Goal: Book appointment/travel/reservation

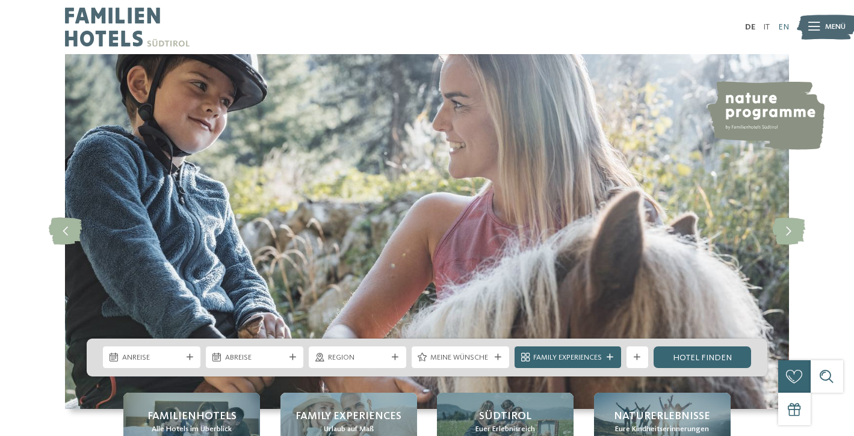
click at [785, 28] on link "EN" at bounding box center [783, 27] width 11 height 8
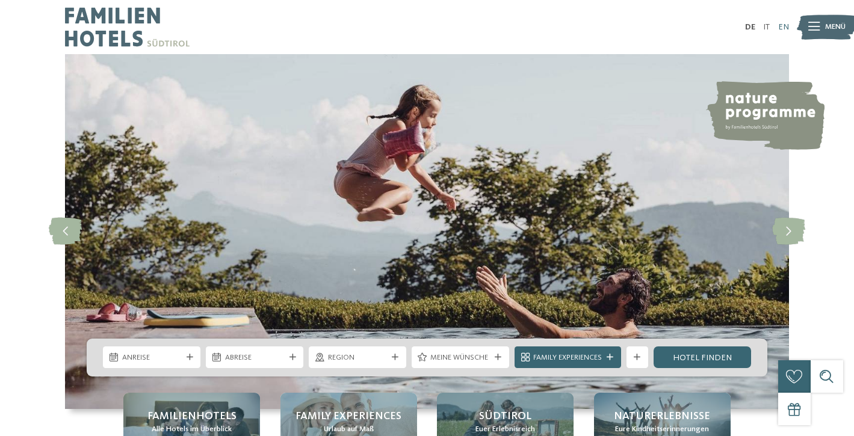
click at [779, 29] on link "EN" at bounding box center [783, 27] width 11 height 8
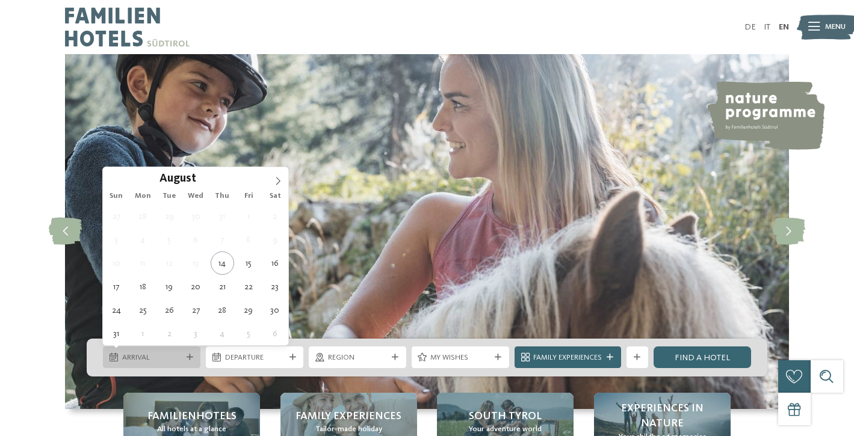
click at [166, 359] on span "Arrival" at bounding box center [152, 358] width 60 height 11
click at [277, 180] on icon at bounding box center [278, 181] width 8 height 8
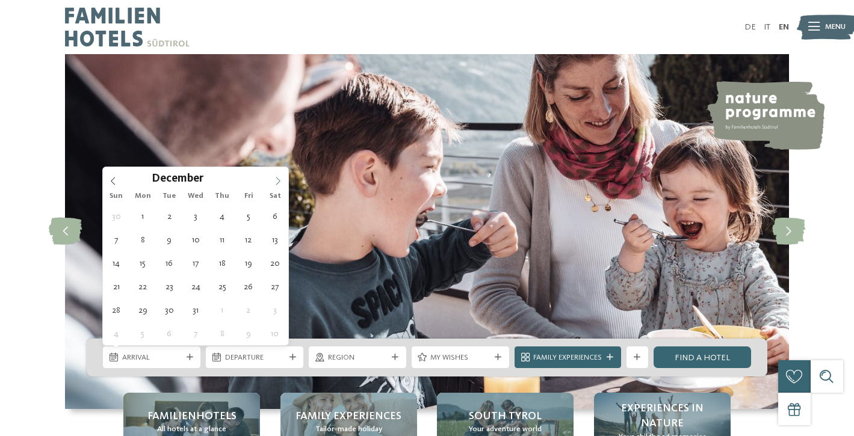
type input "****"
click at [277, 180] on icon at bounding box center [278, 181] width 8 height 8
type div "02.01.2026"
type input "****"
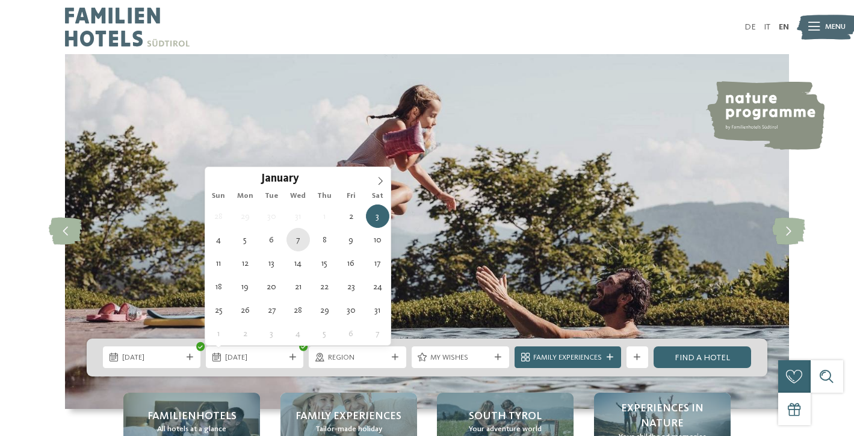
type div "07.01.2026"
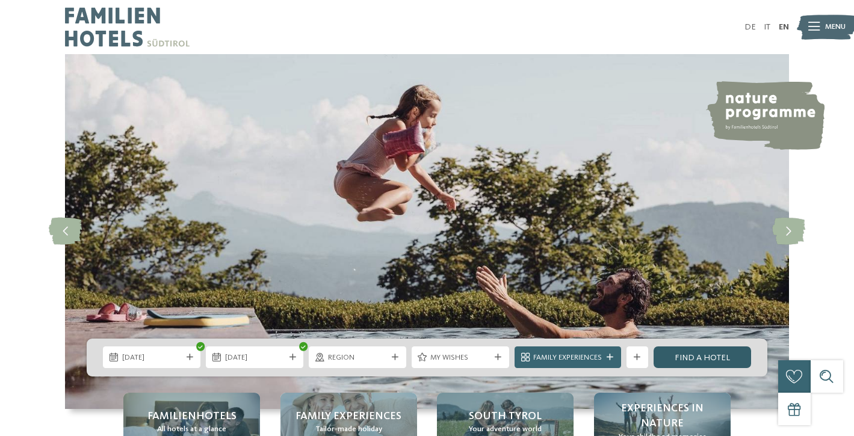
click at [682, 361] on link "Find a hotel" at bounding box center [703, 358] width 98 height 22
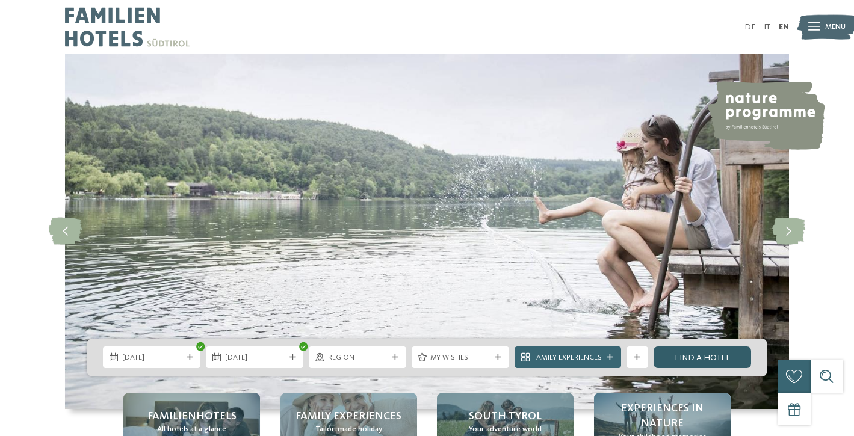
click at [712, 356] on link "Find a hotel" at bounding box center [703, 358] width 98 height 22
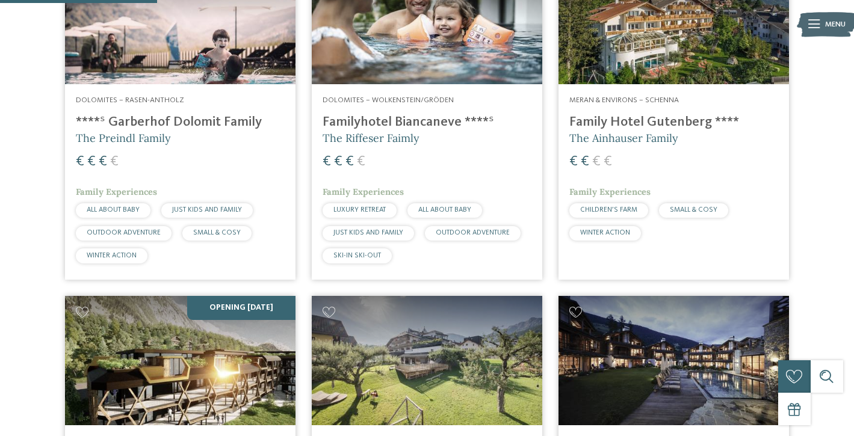
scroll to position [373, 0]
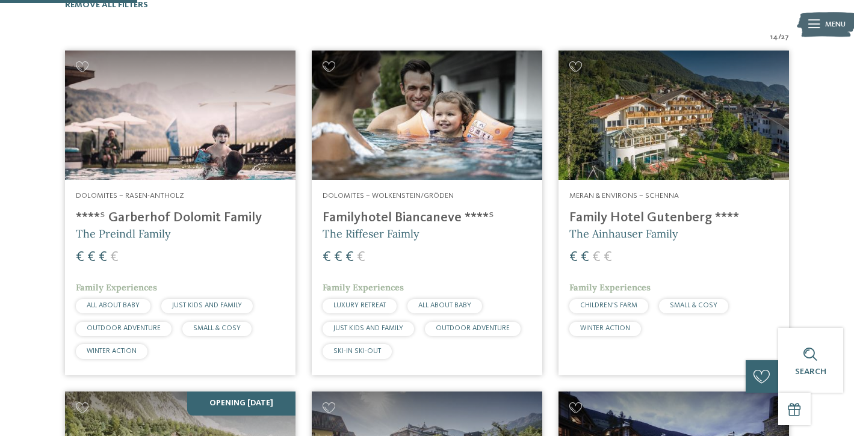
click at [394, 128] on img at bounding box center [427, 115] width 231 height 129
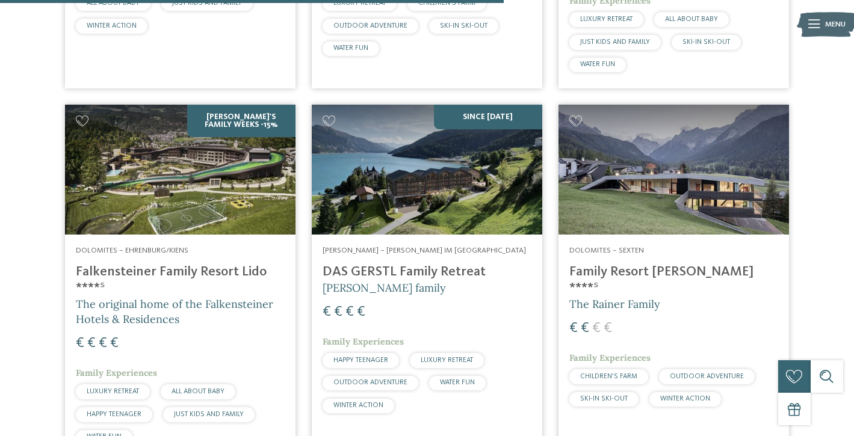
scroll to position [1380, 0]
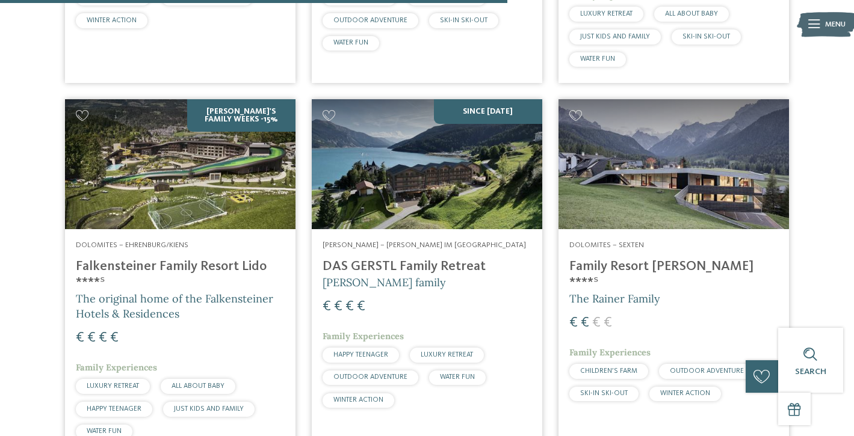
click at [203, 259] on h4 "Falkensteiner Family Resort Lido ****ˢ" at bounding box center [180, 275] width 209 height 33
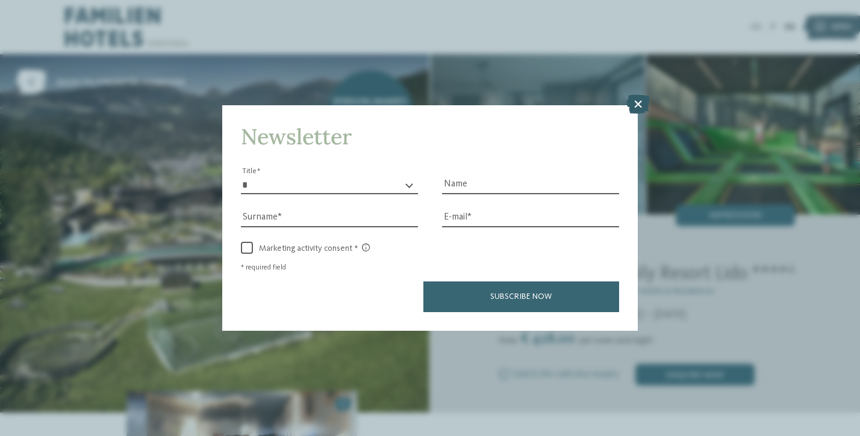
click at [639, 95] on icon at bounding box center [637, 104] width 23 height 19
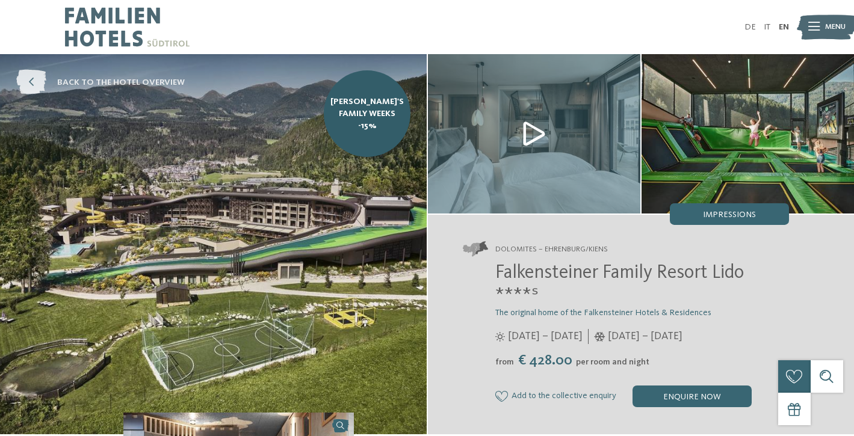
click at [109, 82] on span "back to the hotel overview" at bounding box center [121, 82] width 128 height 12
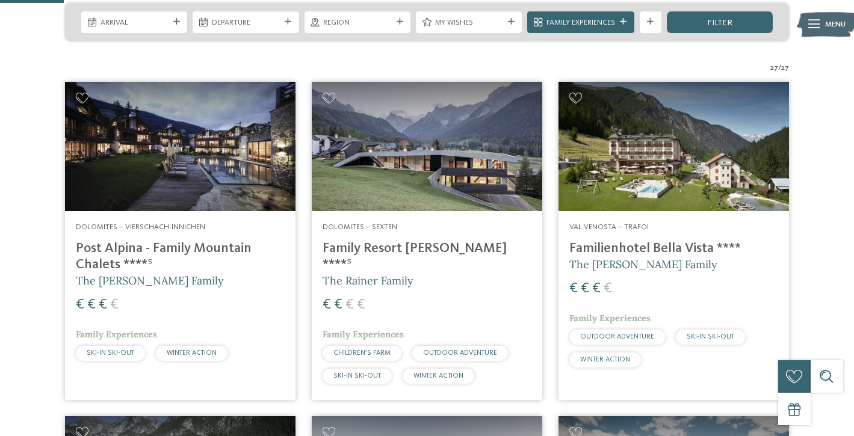
scroll to position [277, 0]
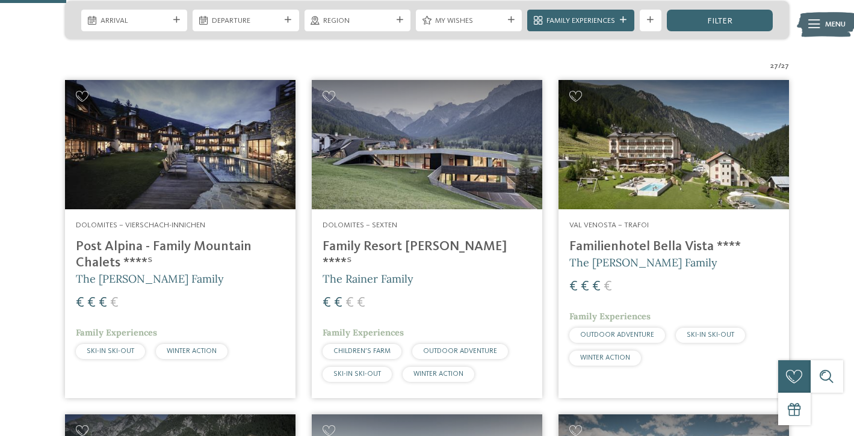
click at [627, 239] on h4 "Familienhotel Bella Vista ****" at bounding box center [673, 247] width 209 height 16
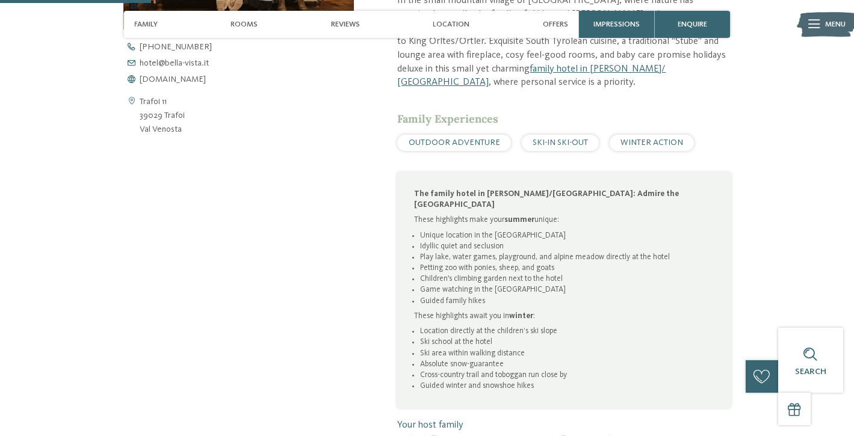
scroll to position [547, 0]
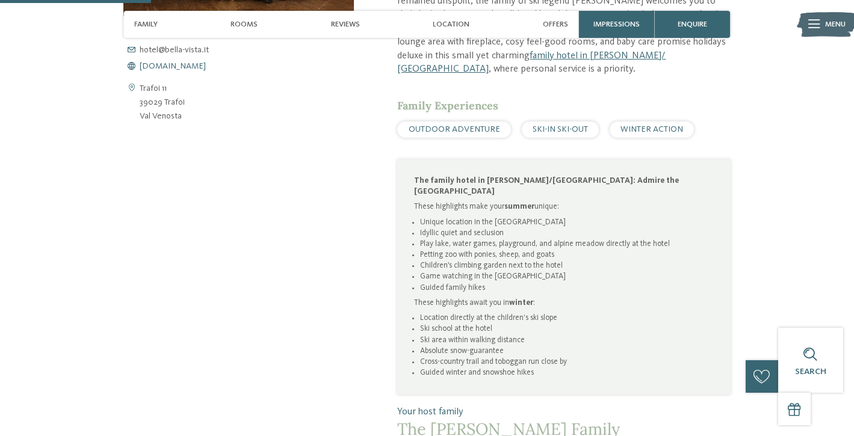
click at [185, 62] on span "[DOMAIN_NAME]" at bounding box center [173, 66] width 66 height 8
